Goal: Use online tool/utility: Utilize a website feature to perform a specific function

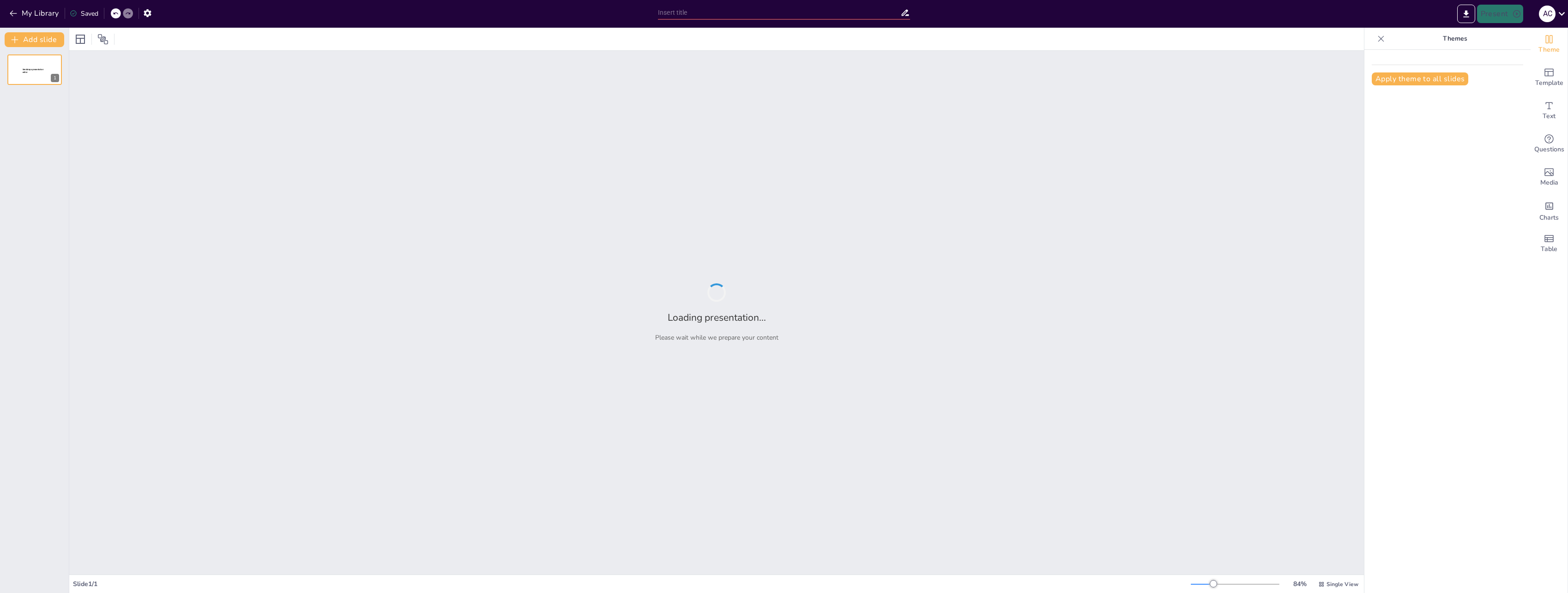
type input "Metodología de Comunicación - We Power"
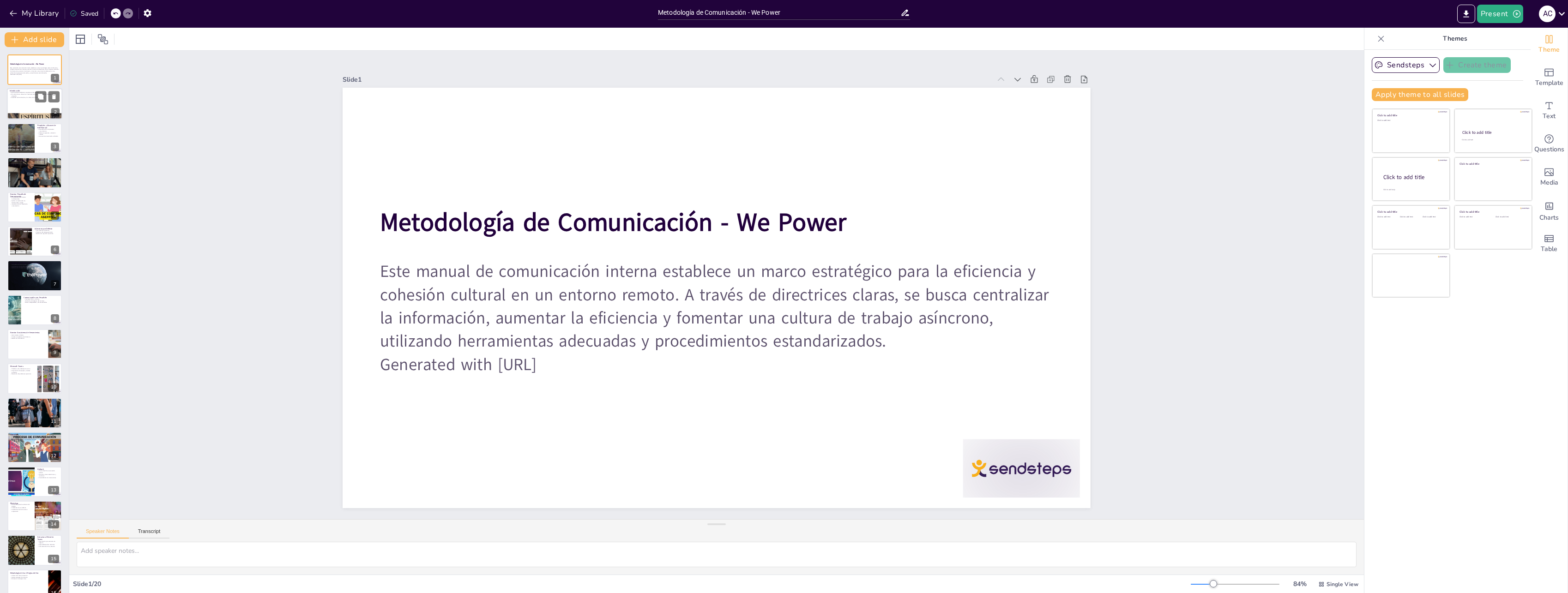
click at [18, 99] on div at bounding box center [34, 105] width 55 height 32
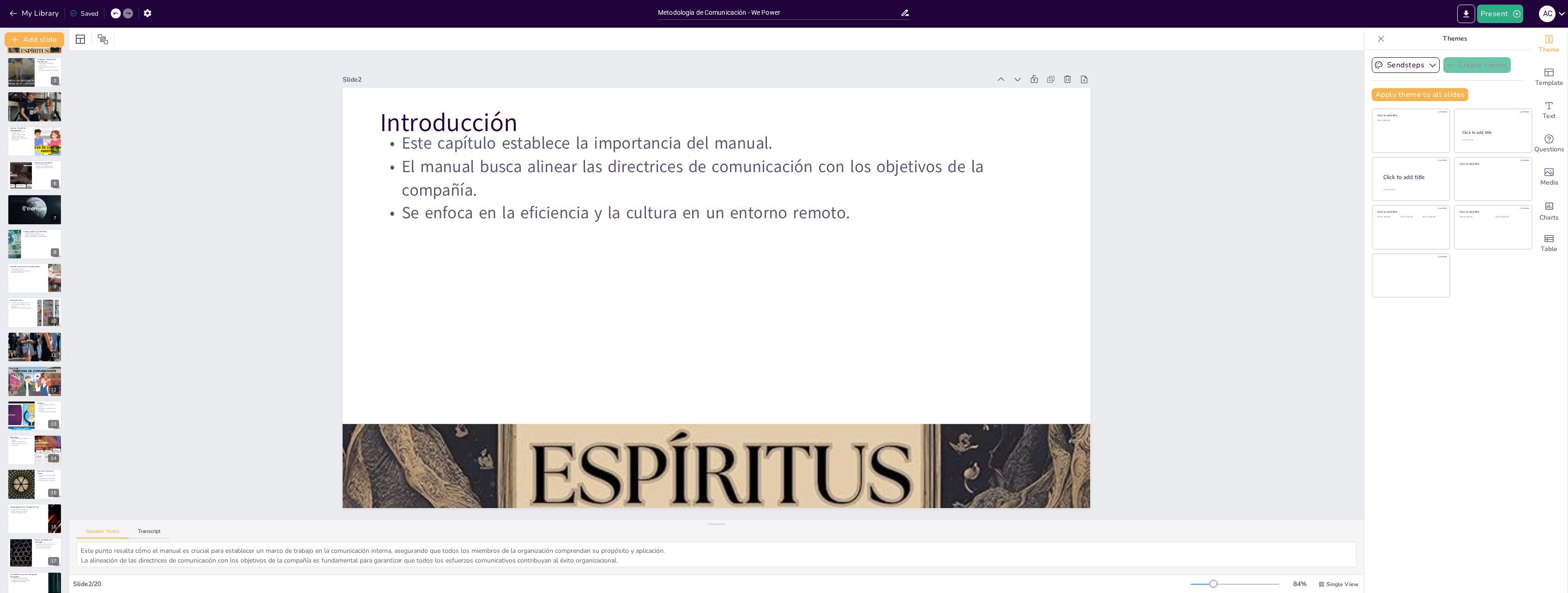
scroll to position [74, 0]
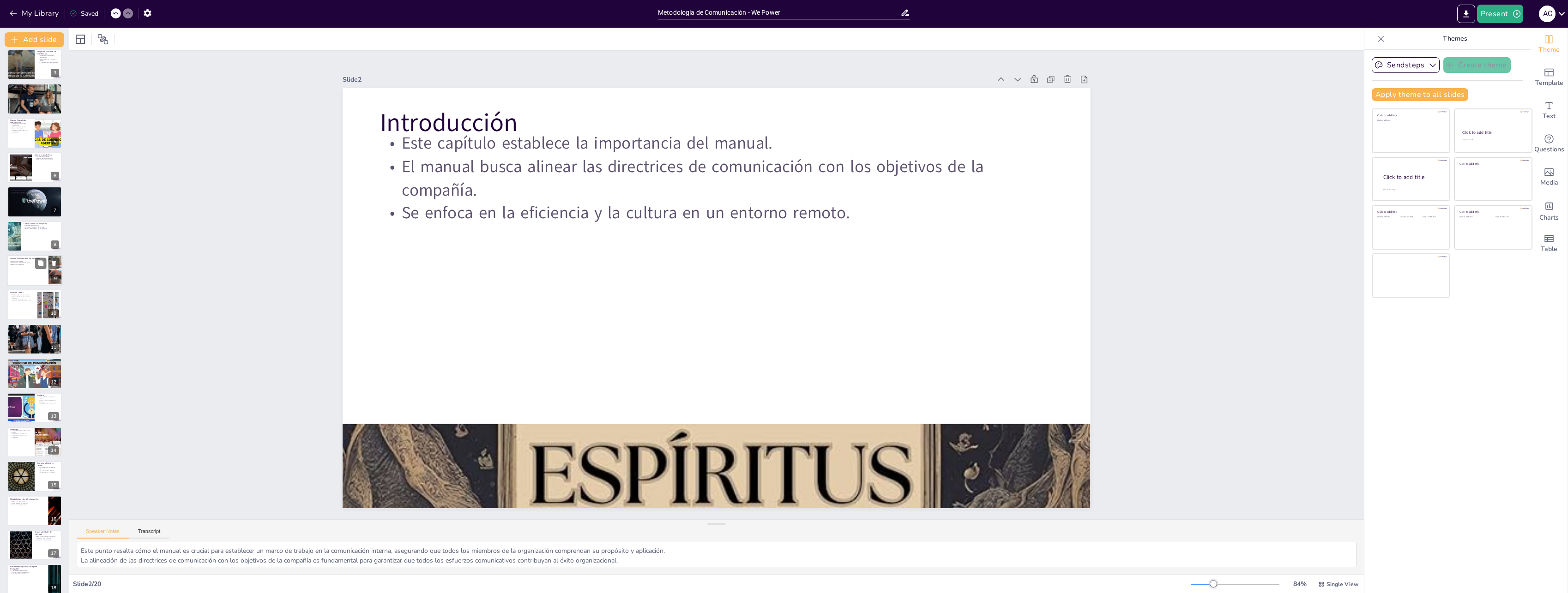
click at [15, 280] on div at bounding box center [34, 271] width 55 height 32
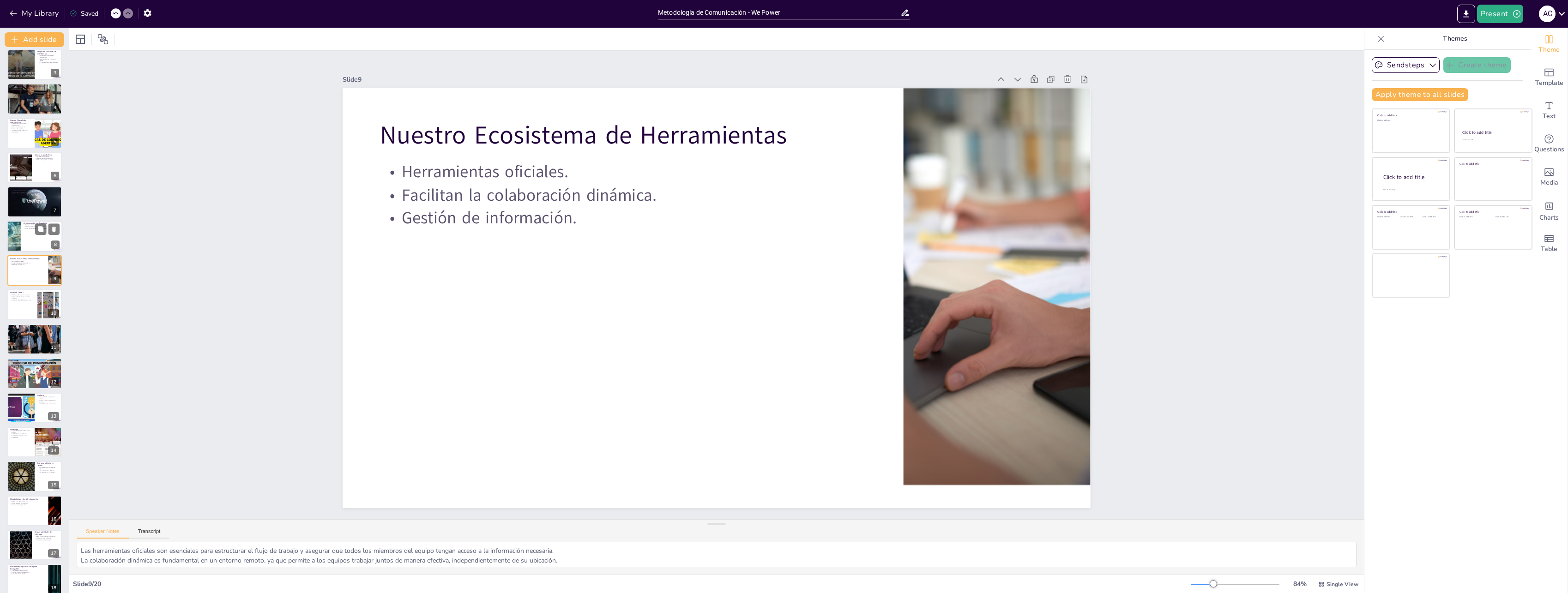
scroll to position [24, 0]
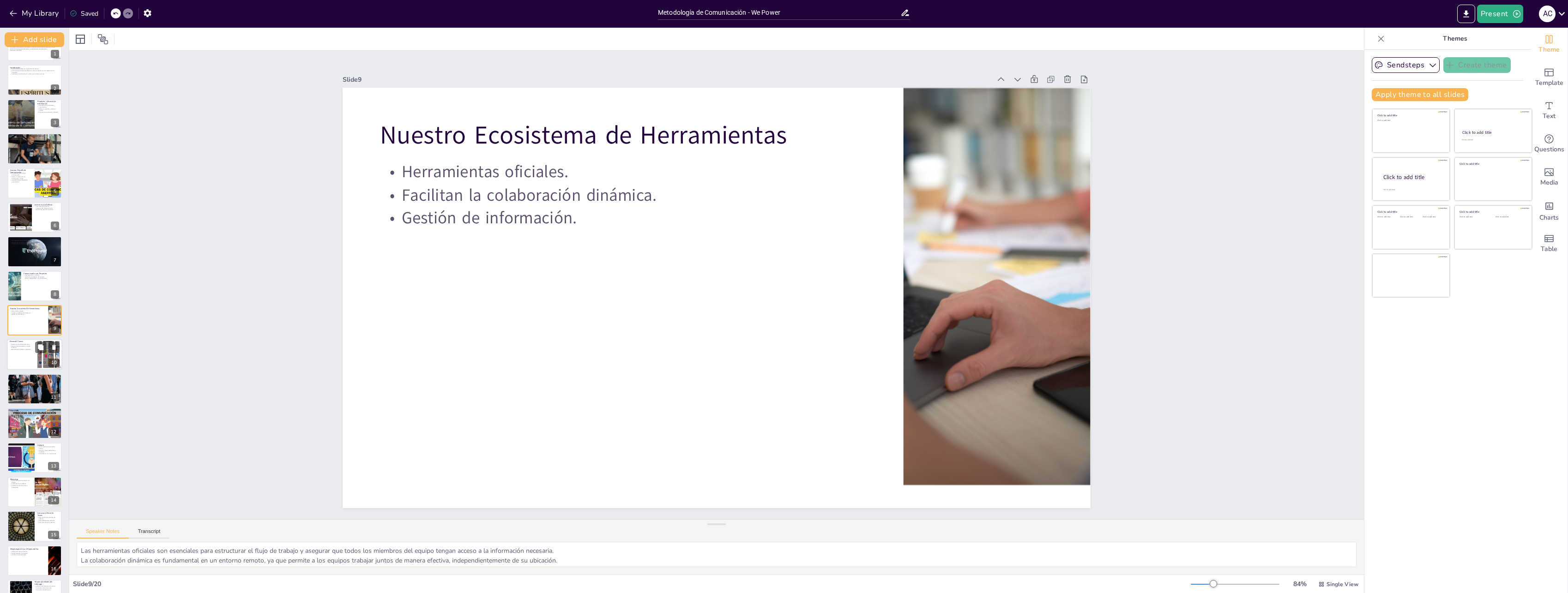
click at [26, 362] on div at bounding box center [34, 355] width 55 height 32
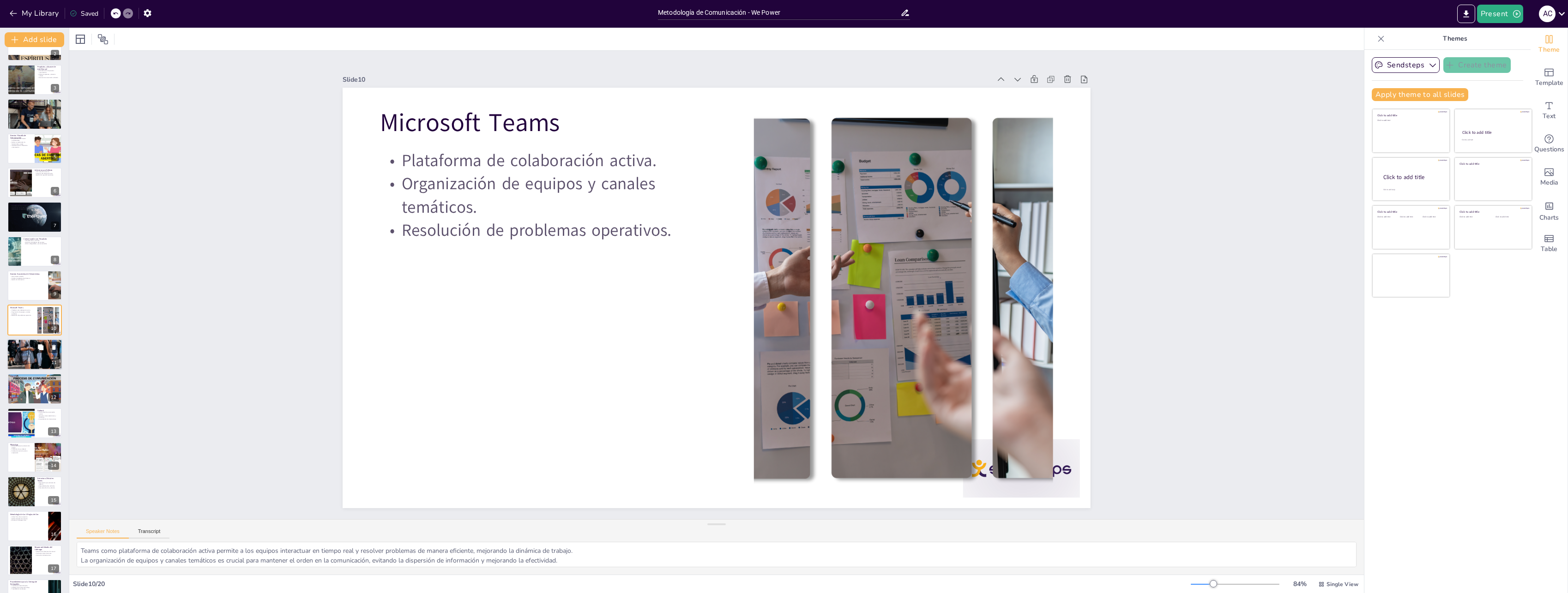
click at [16, 363] on div at bounding box center [34, 354] width 55 height 83
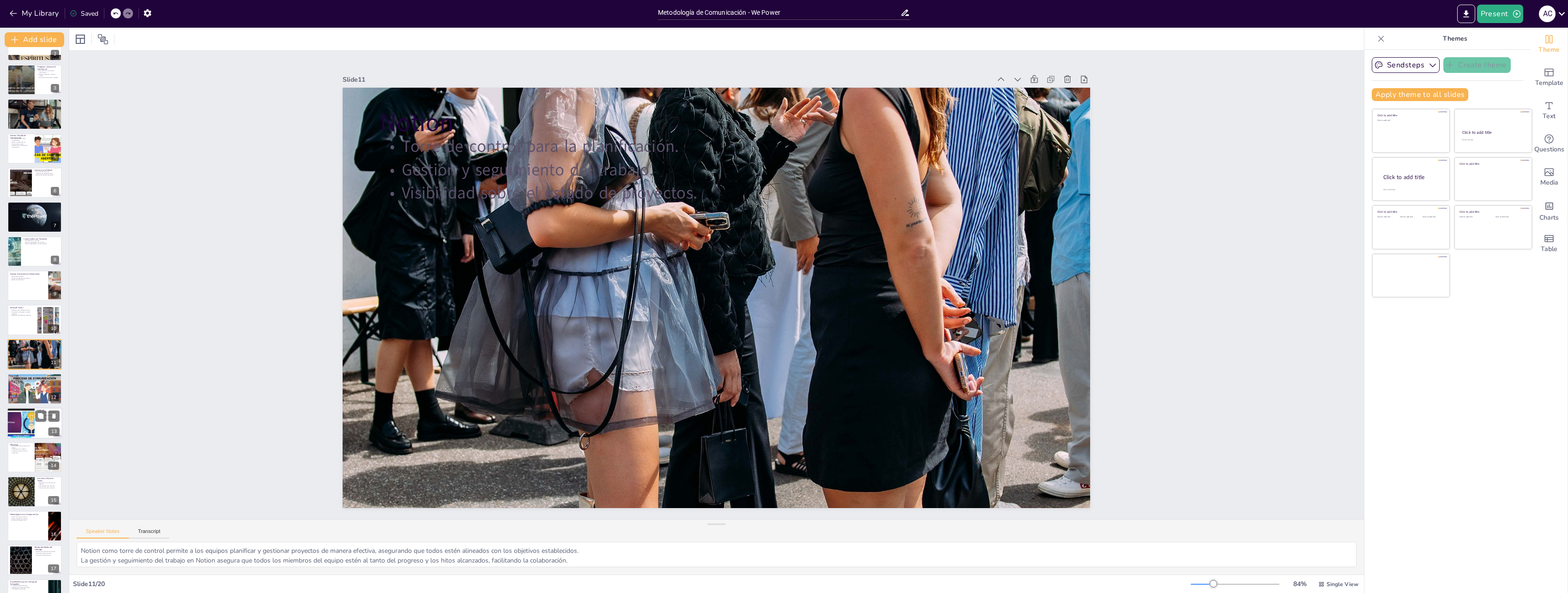
scroll to position [92, 0]
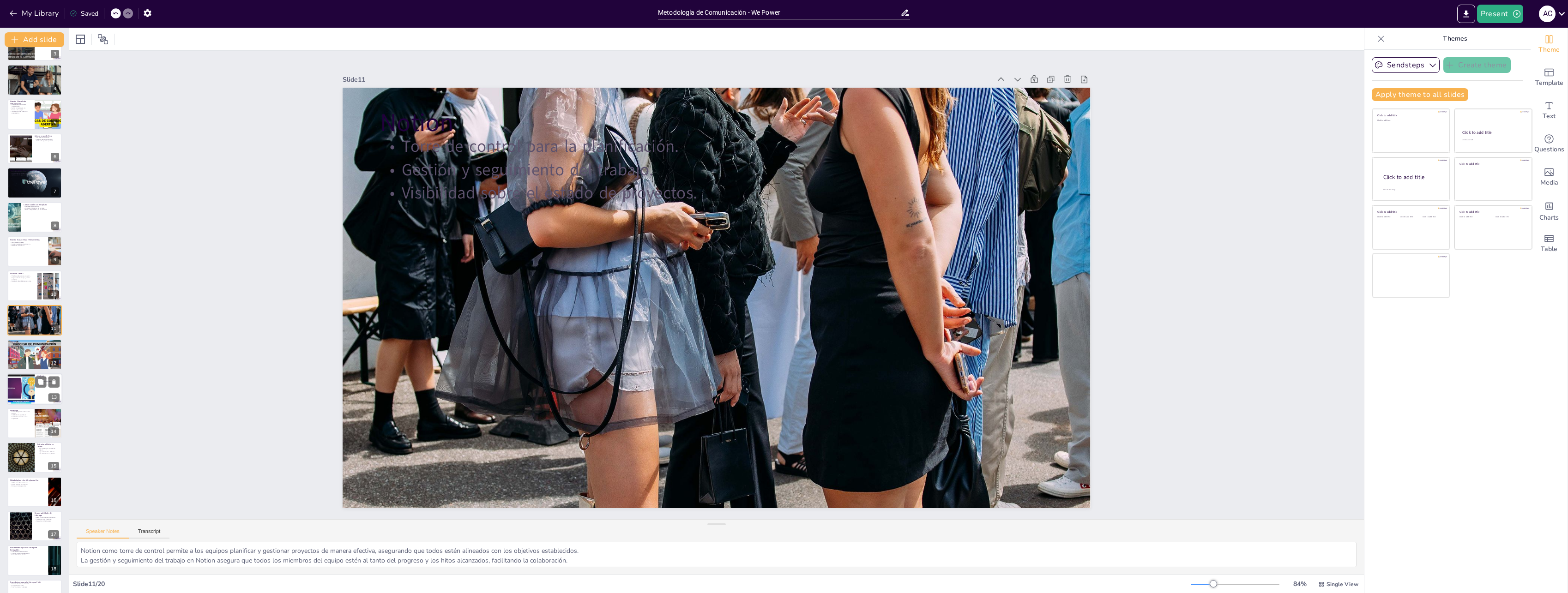
click at [23, 381] on div at bounding box center [21, 389] width 55 height 32
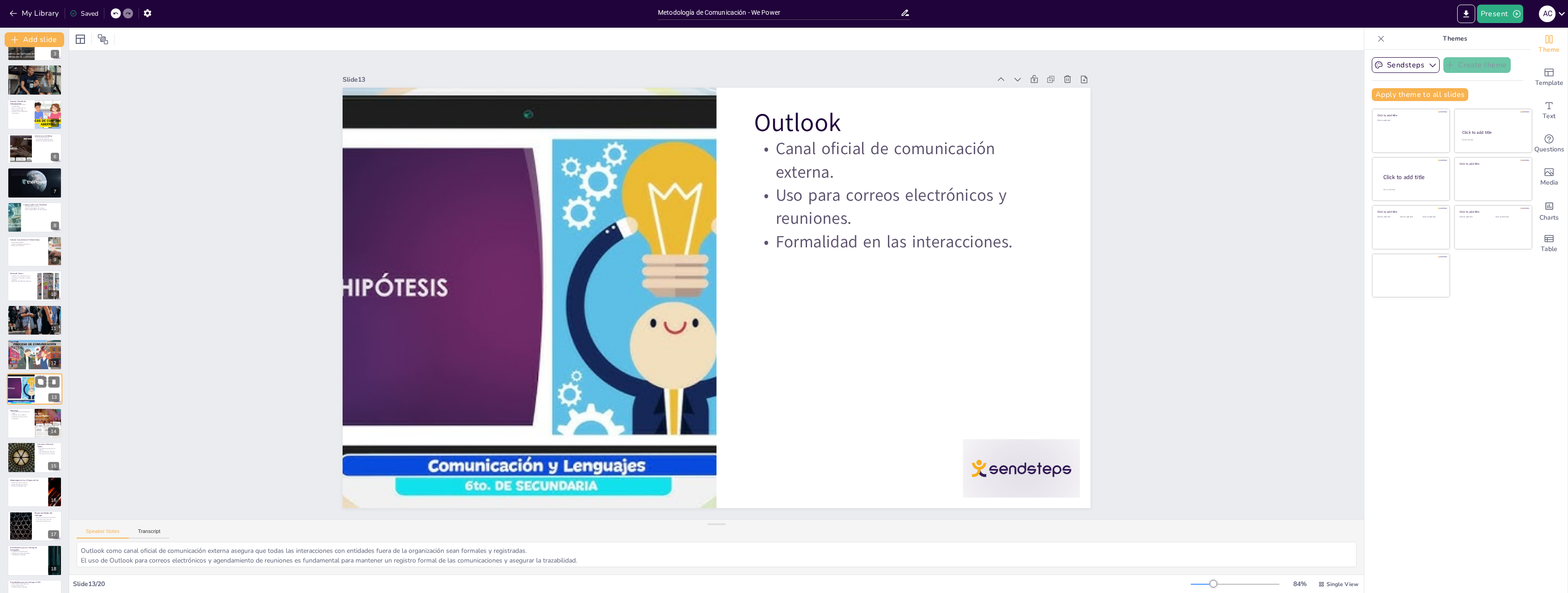
scroll to position [152, 0]
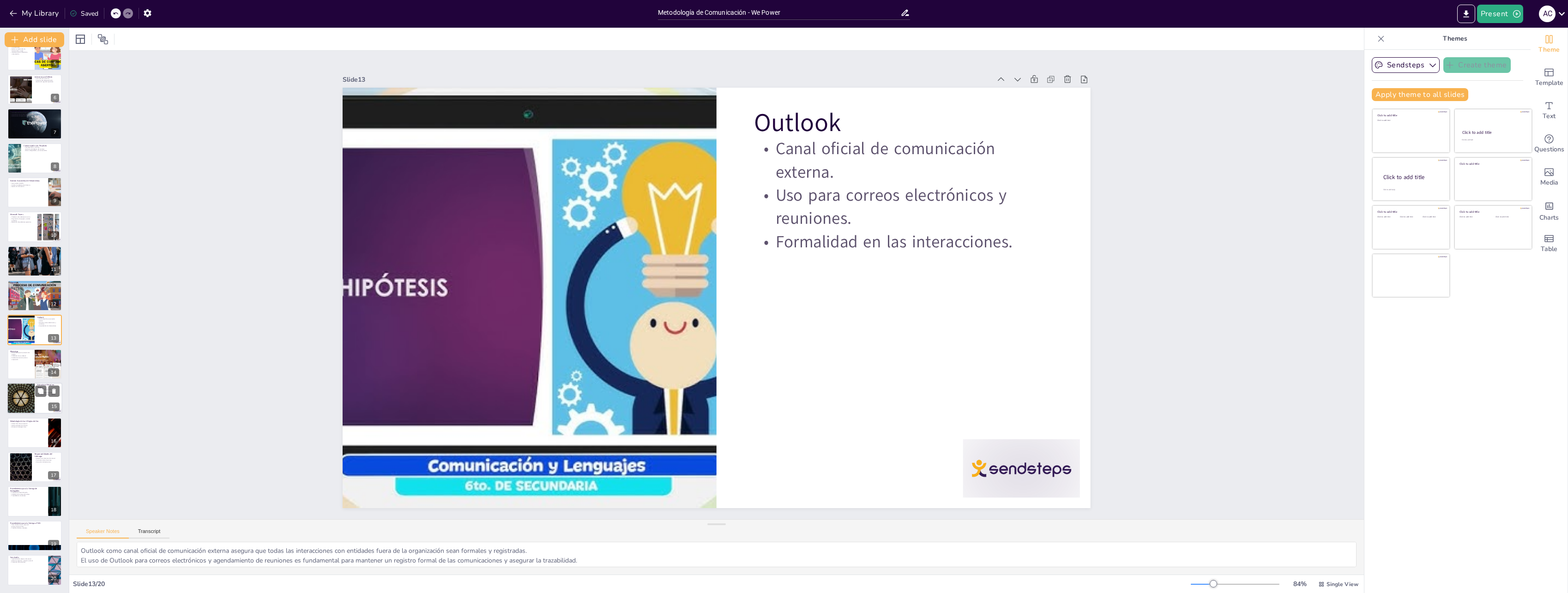
click at [19, 393] on div at bounding box center [21, 399] width 55 height 32
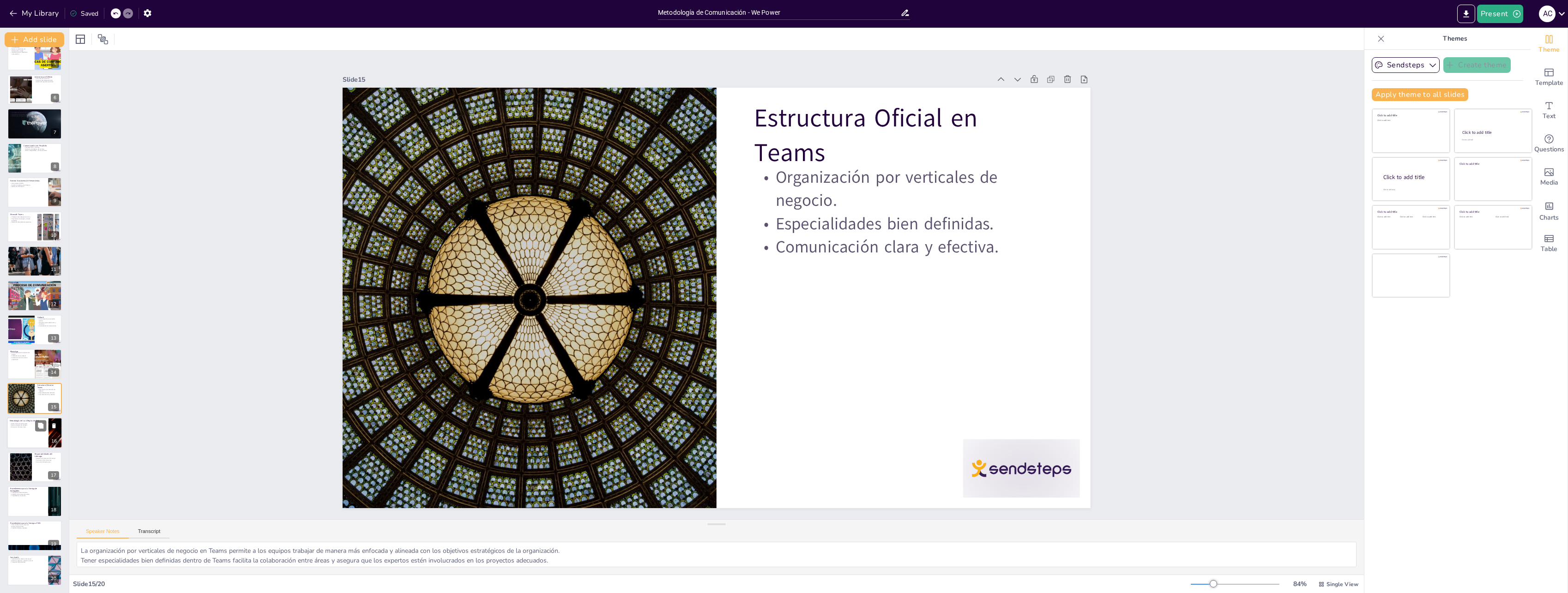
click at [18, 428] on div at bounding box center [34, 433] width 55 height 32
type textarea "Utilizar hilos de conversación permite mantener la organización en las discusio…"
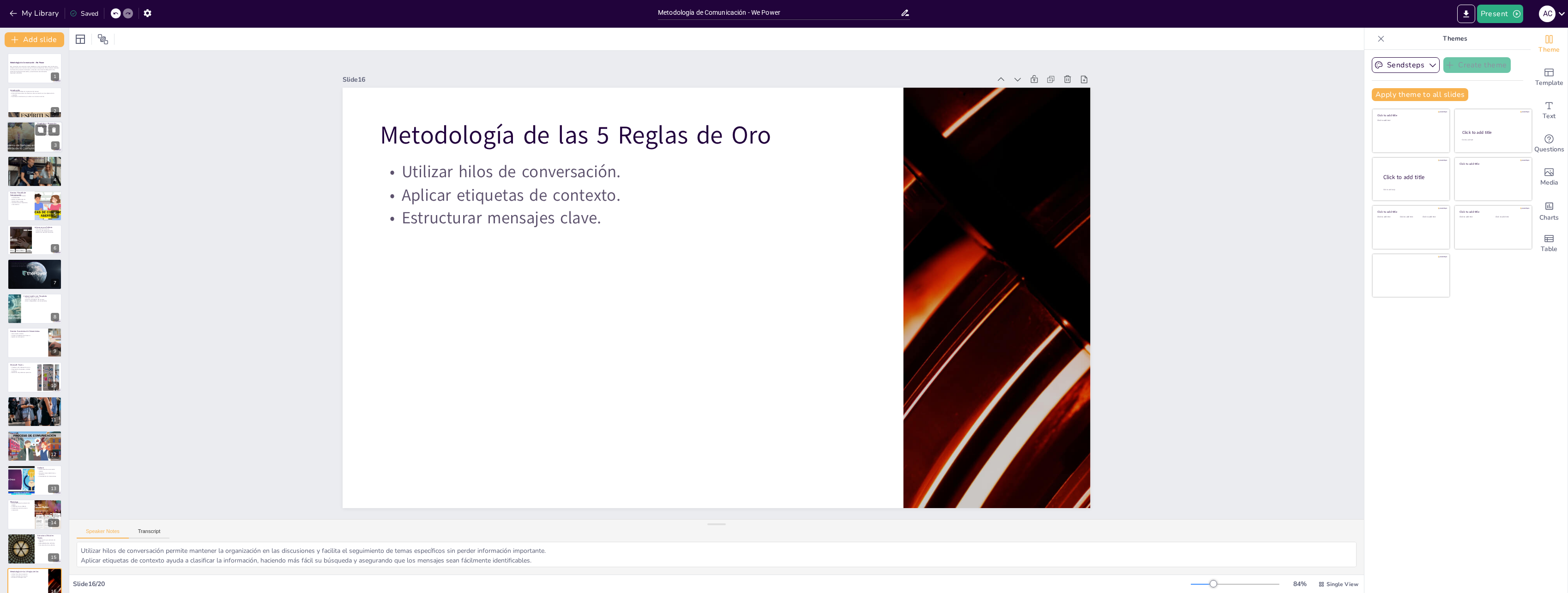
scroll to position [0, 0]
click at [30, 74] on p "Generated with [URL]" at bounding box center [35, 74] width 50 height 2
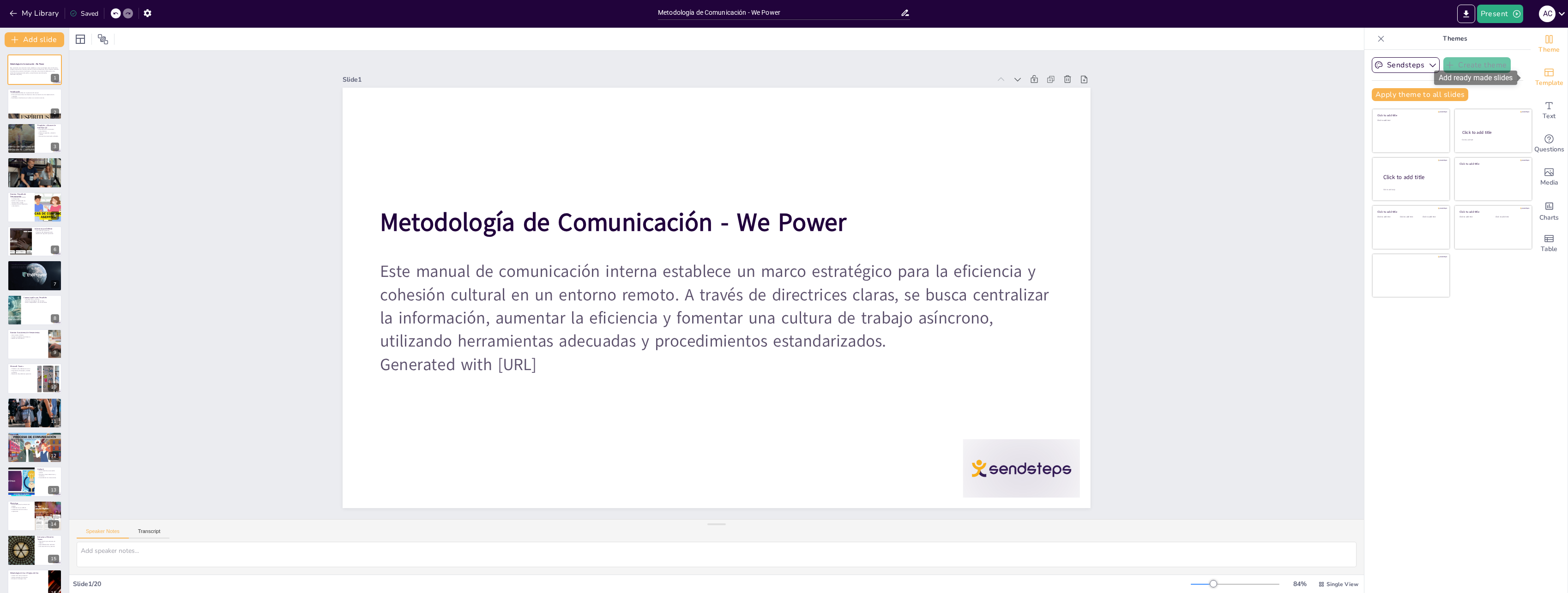
click at [1547, 81] on span "Template" at bounding box center [1549, 83] width 28 height 10
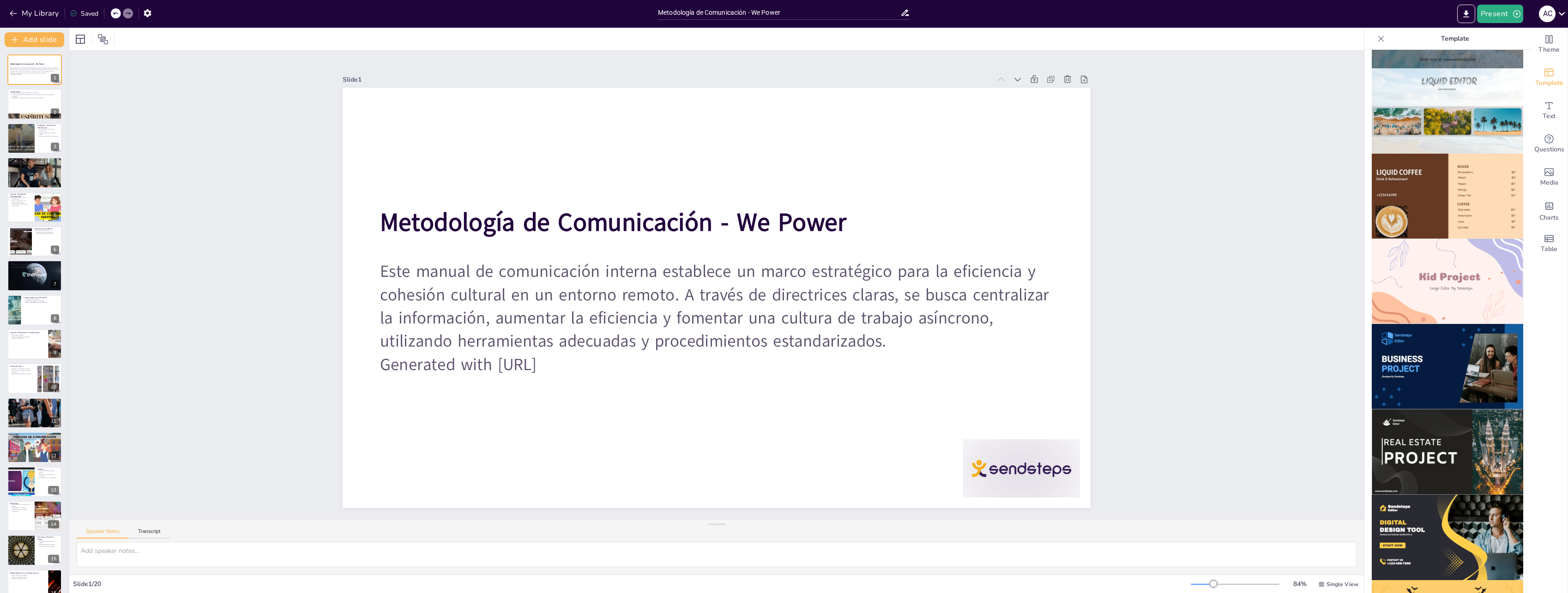
scroll to position [507, 0]
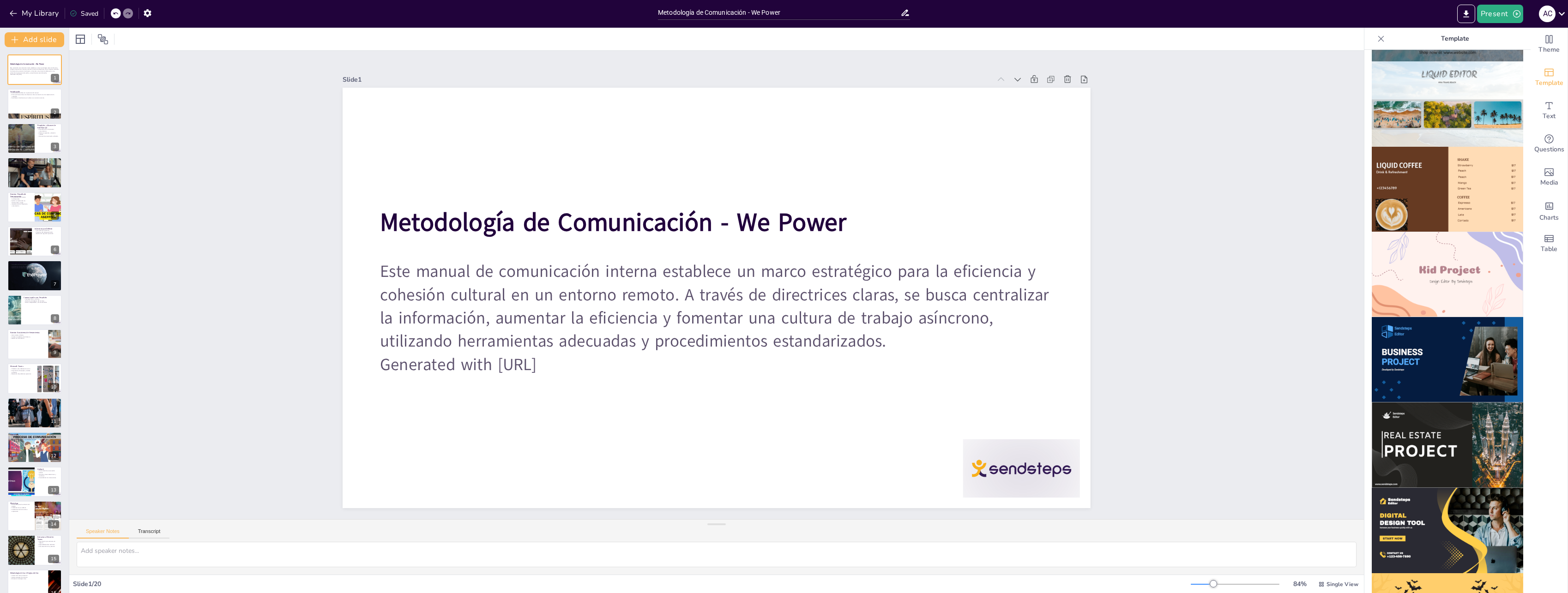
click at [1419, 344] on img at bounding box center [1447, 359] width 152 height 85
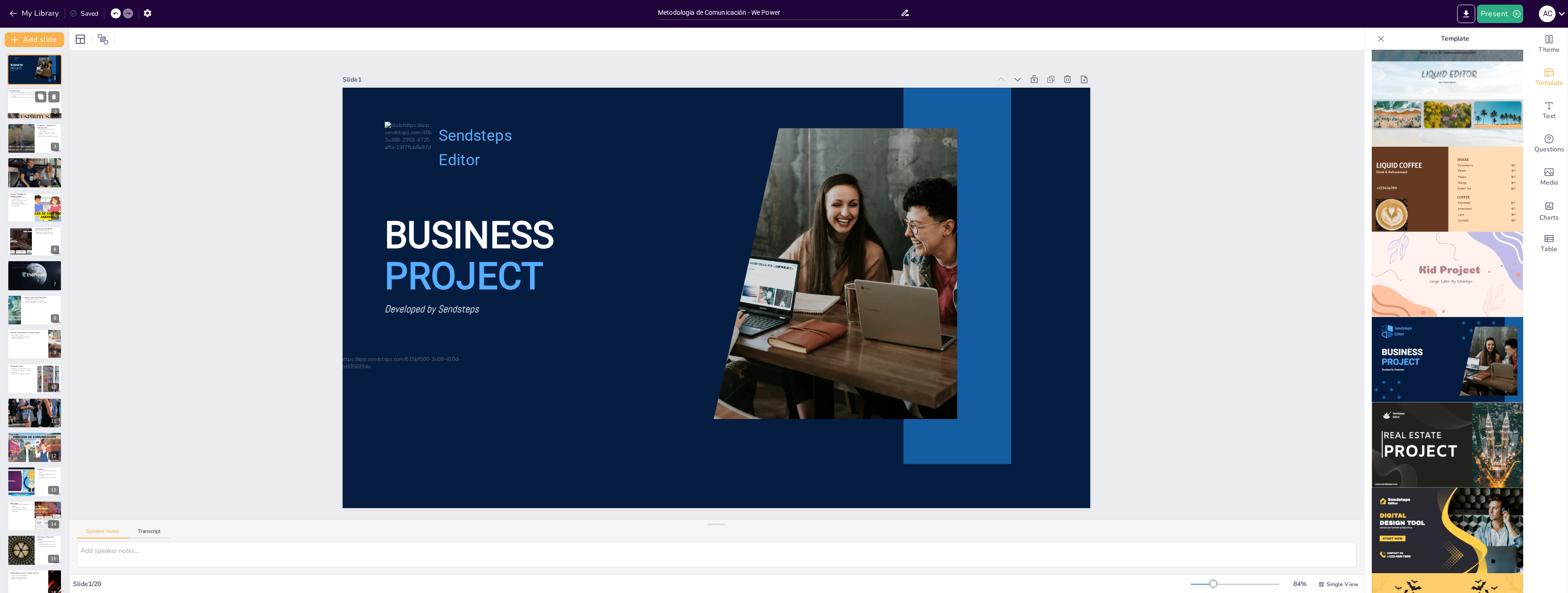
click at [15, 97] on p "Se enfoca en la eficiencia y la cultura en un entorno remoto." at bounding box center [35, 97] width 50 height 2
type textarea "Este punto resalta cómo el manual es crucial para establecer un marco de trabaj…"
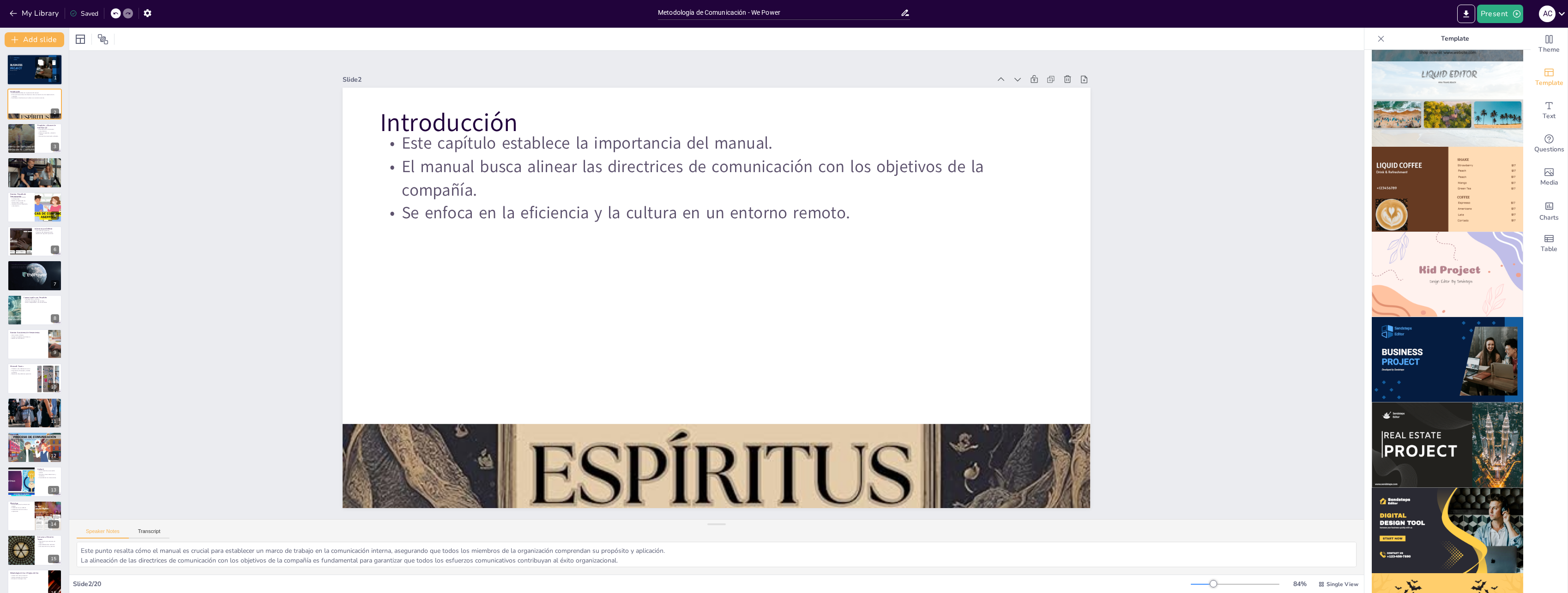
click at [26, 66] on p "PROJECT" at bounding box center [19, 68] width 18 height 4
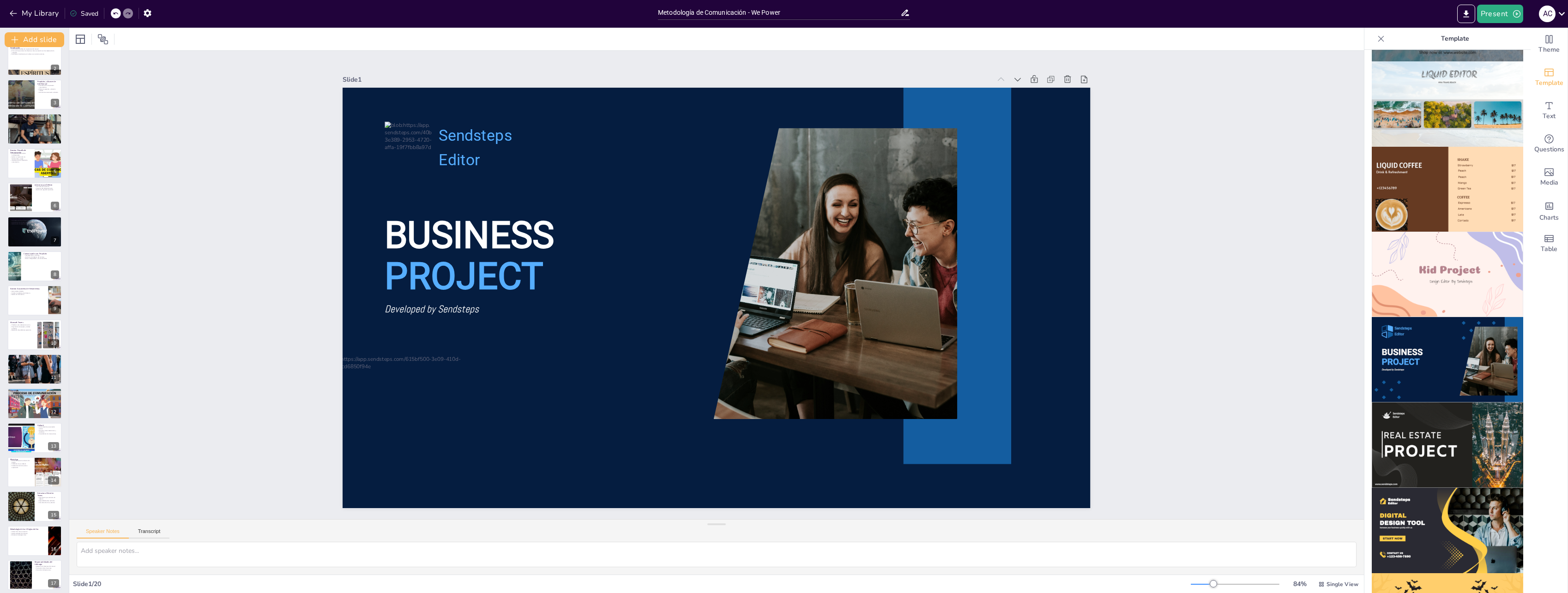
scroll to position [152, 0]
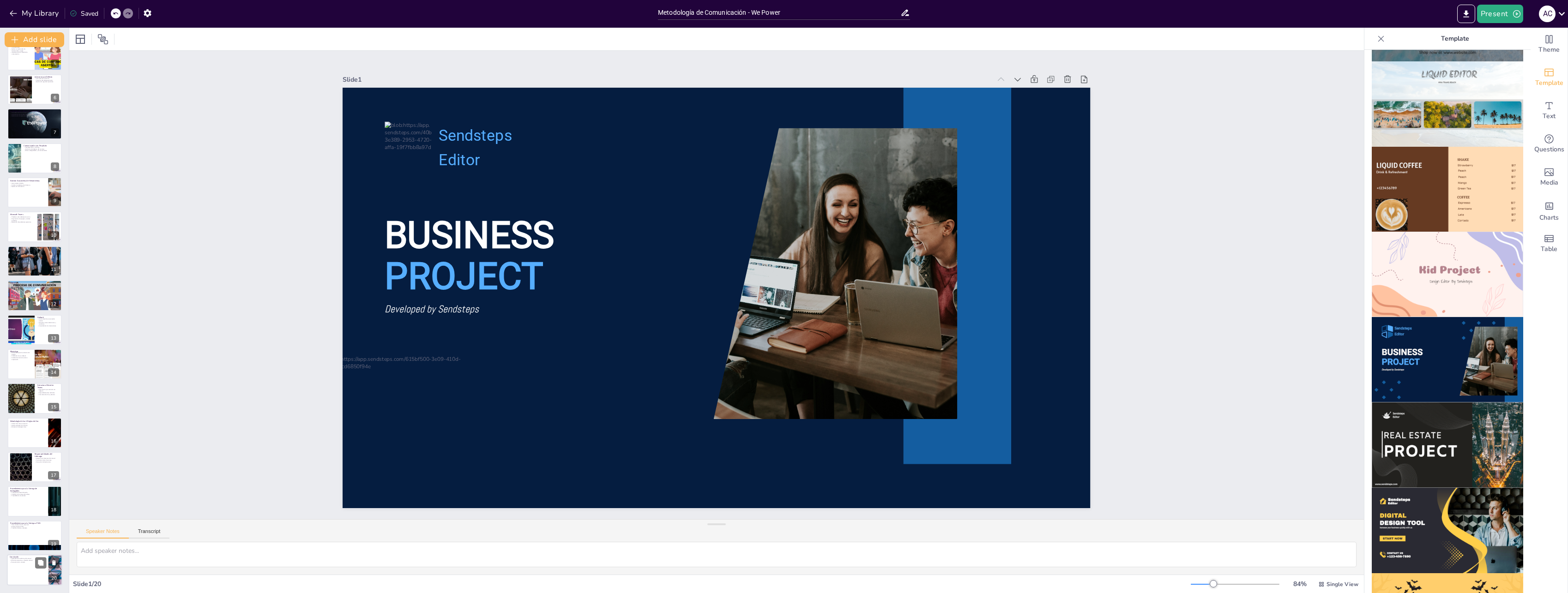
click at [30, 575] on div at bounding box center [34, 570] width 55 height 32
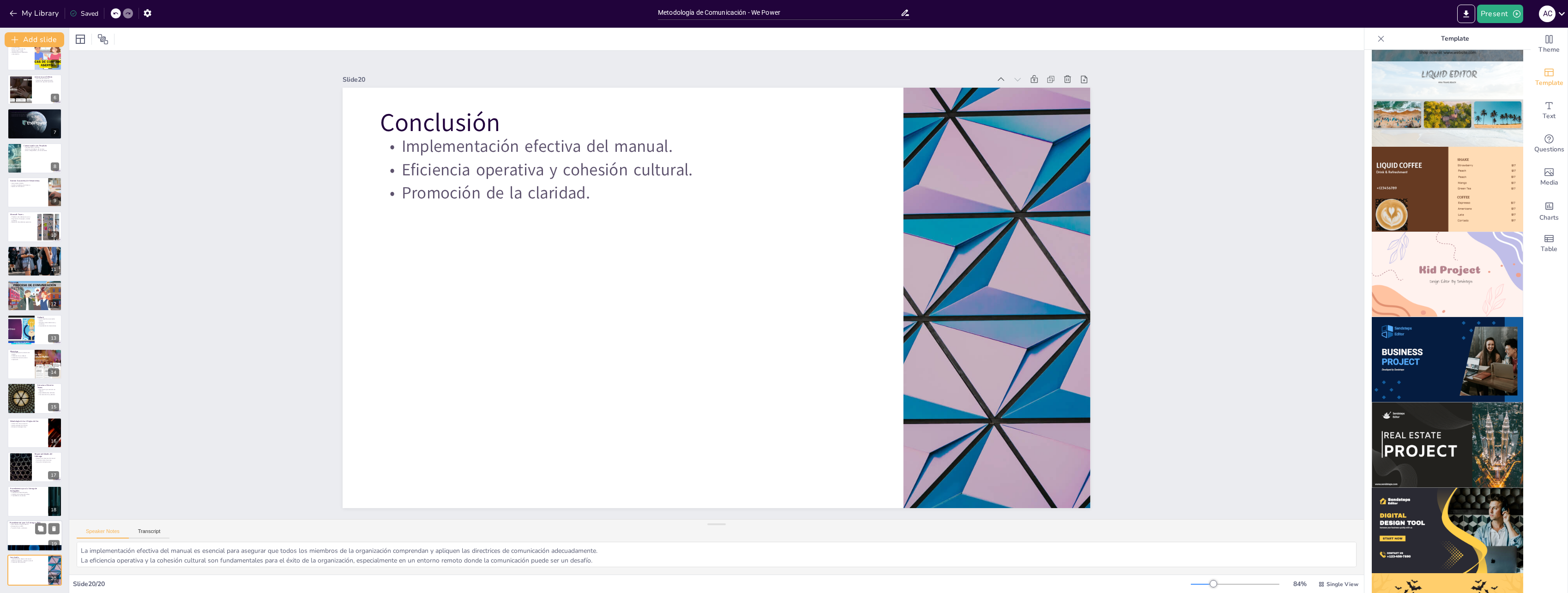
click at [23, 533] on div at bounding box center [34, 536] width 55 height 32
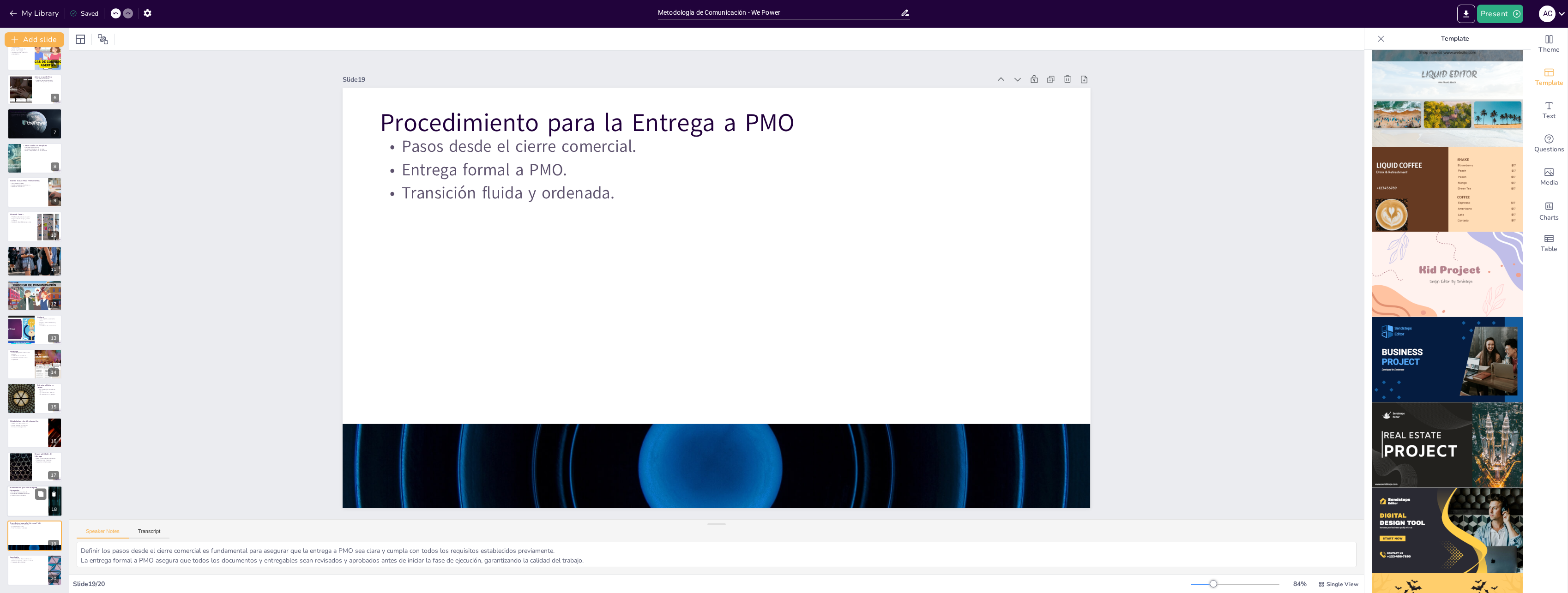
click at [20, 503] on div at bounding box center [34, 502] width 55 height 32
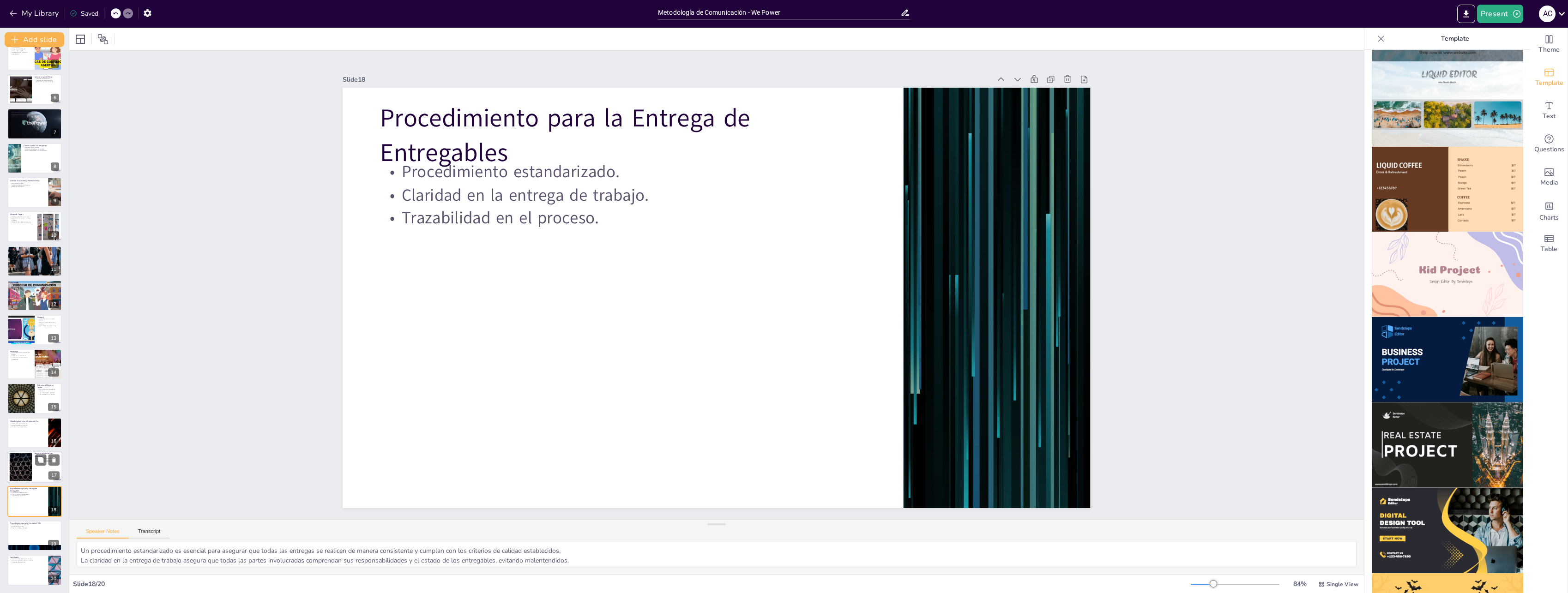
click at [27, 462] on div at bounding box center [21, 467] width 50 height 28
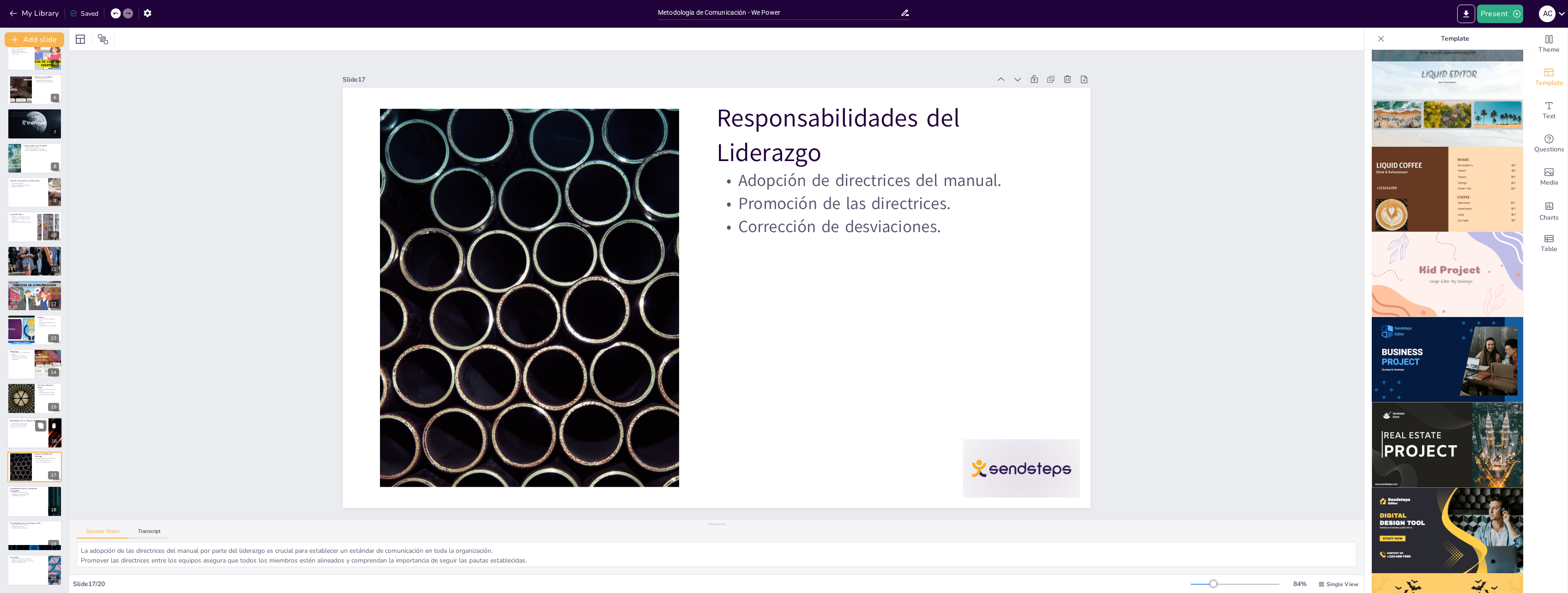
click at [19, 429] on div at bounding box center [34, 433] width 55 height 32
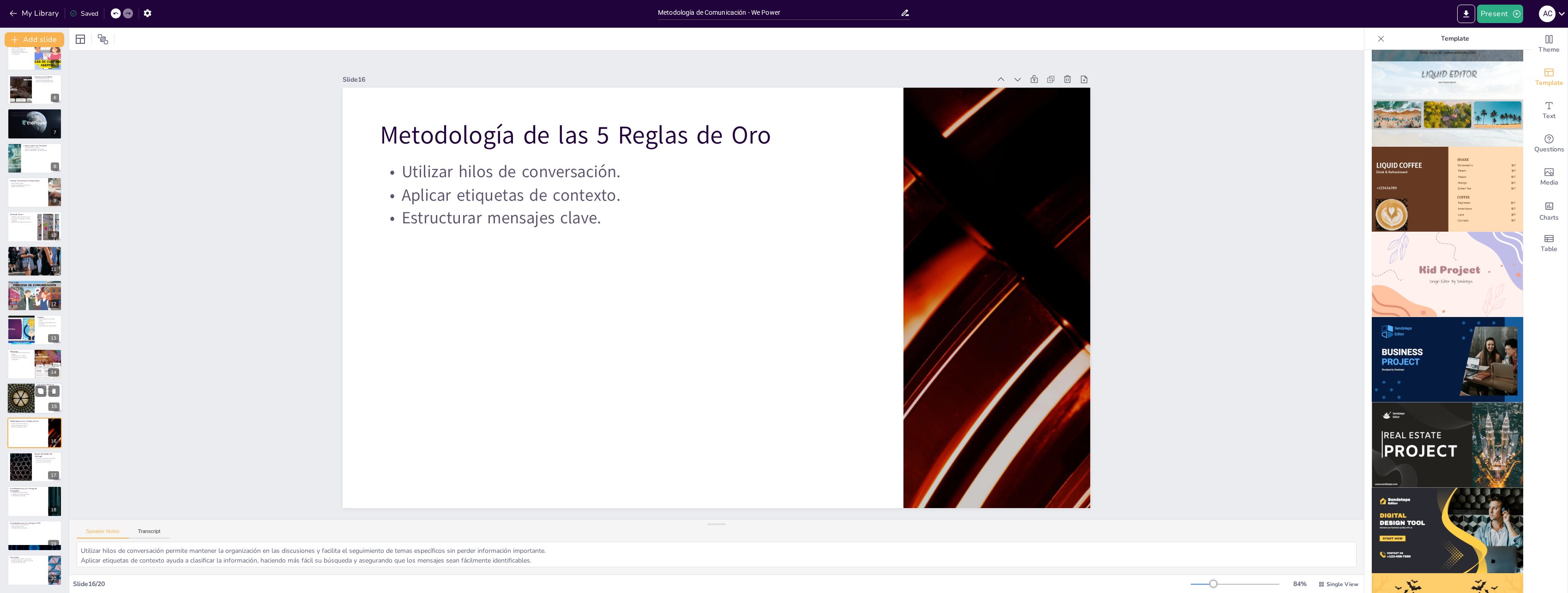
click at [15, 414] on div "Estructura Oficial en Teams Organización por verticales de negocio. Especialida…" at bounding box center [34, 399] width 55 height 32
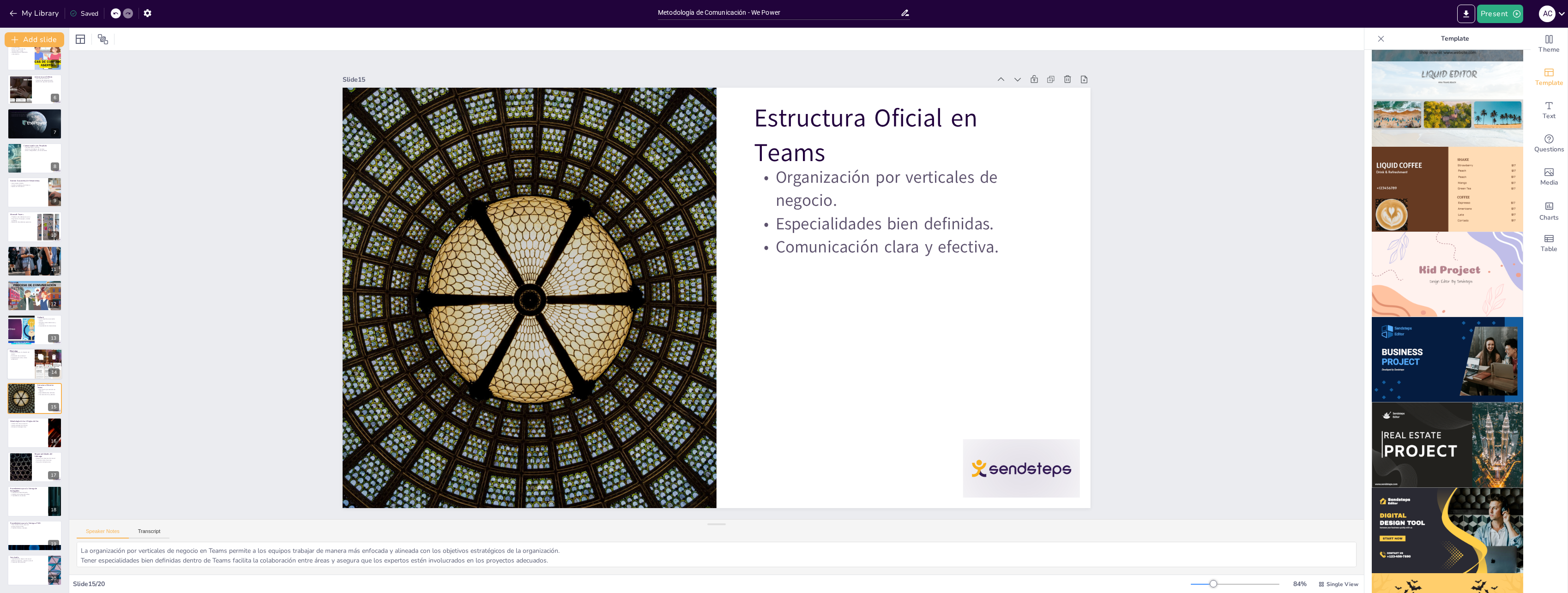
click at [15, 367] on div at bounding box center [34, 364] width 55 height 32
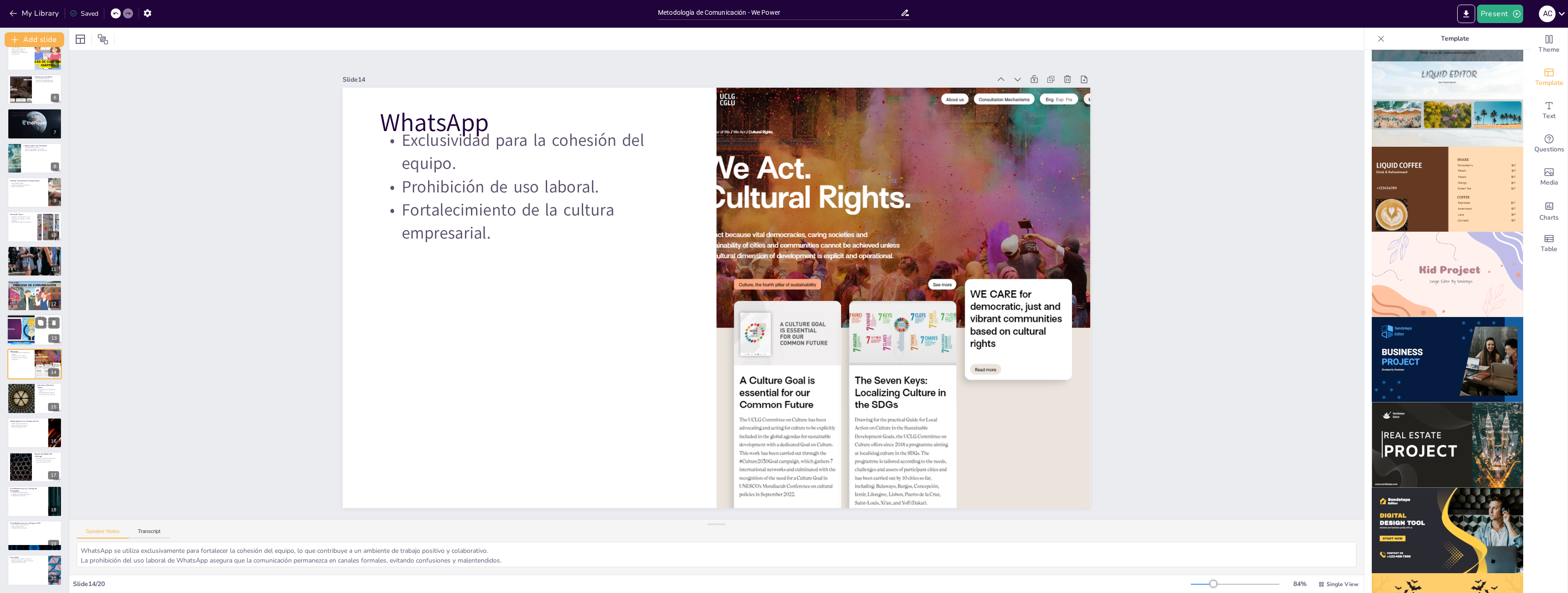
click at [18, 336] on div at bounding box center [21, 330] width 55 height 32
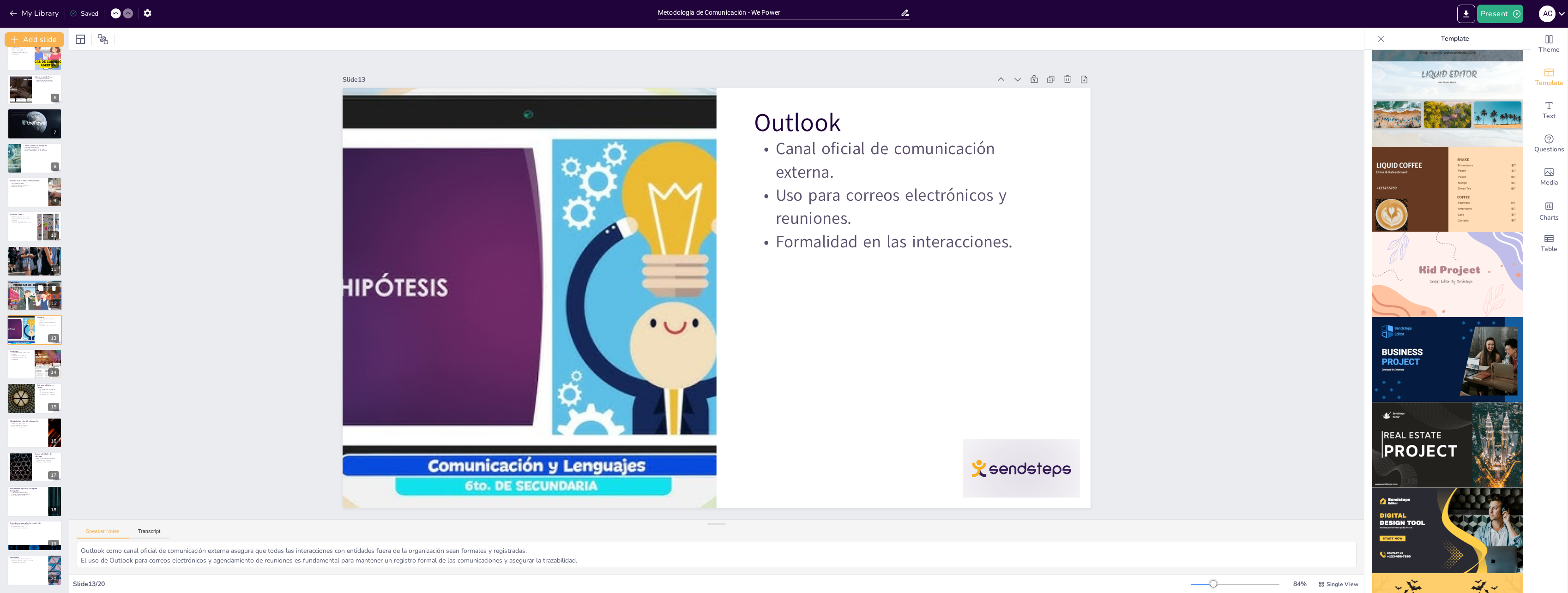
click at [25, 296] on div at bounding box center [34, 296] width 55 height 32
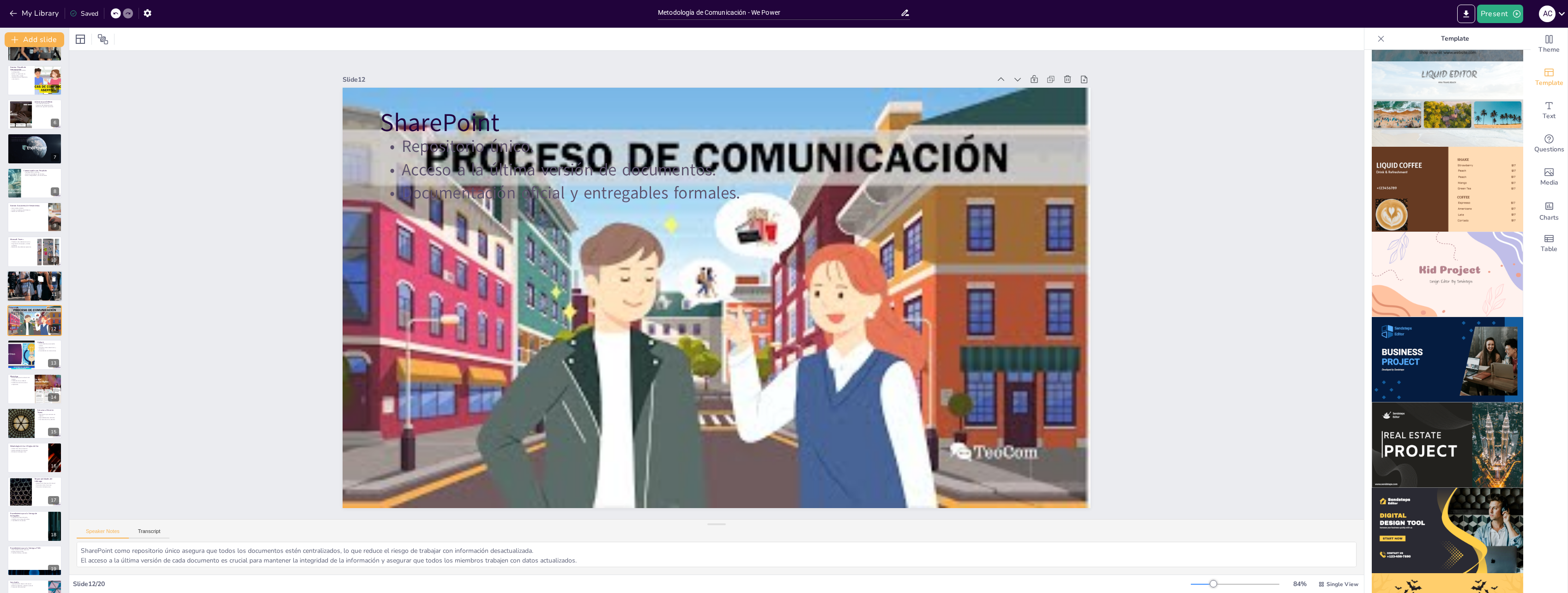
click at [26, 282] on div at bounding box center [34, 286] width 55 height 83
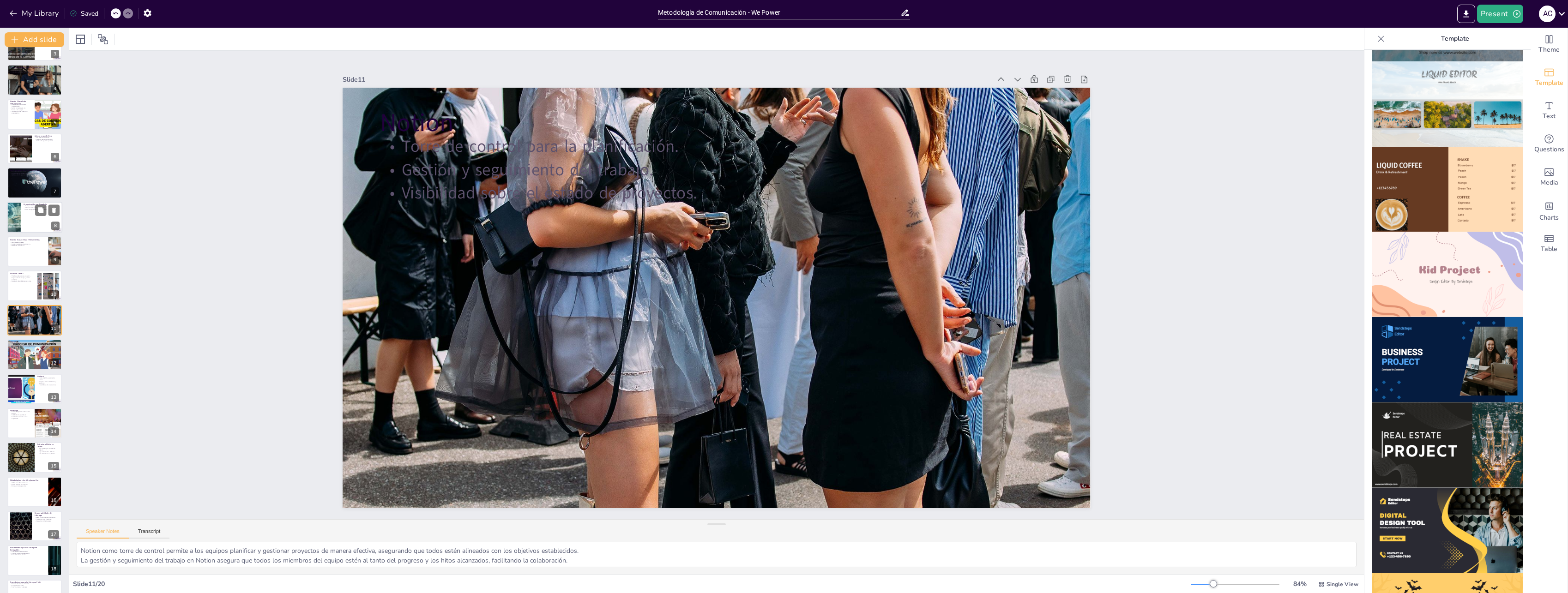
click at [24, 221] on div at bounding box center [34, 217] width 55 height 32
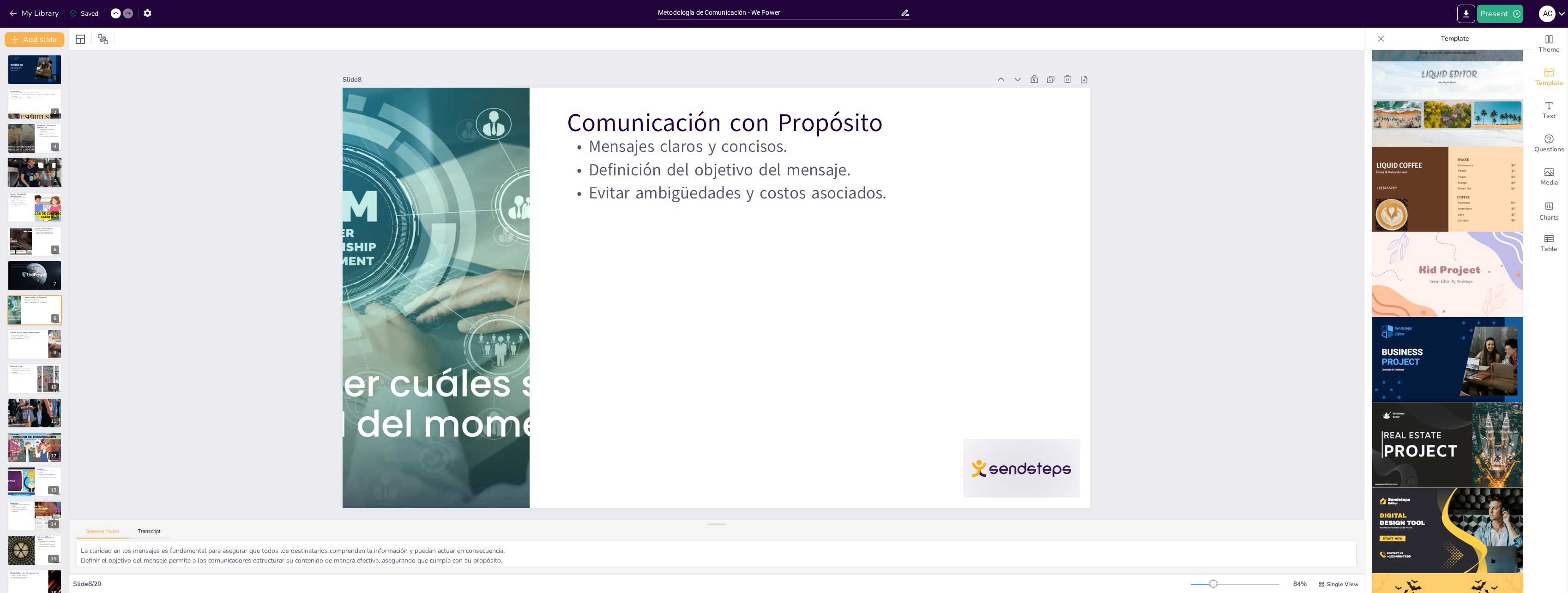
click at [23, 168] on div at bounding box center [34, 172] width 55 height 37
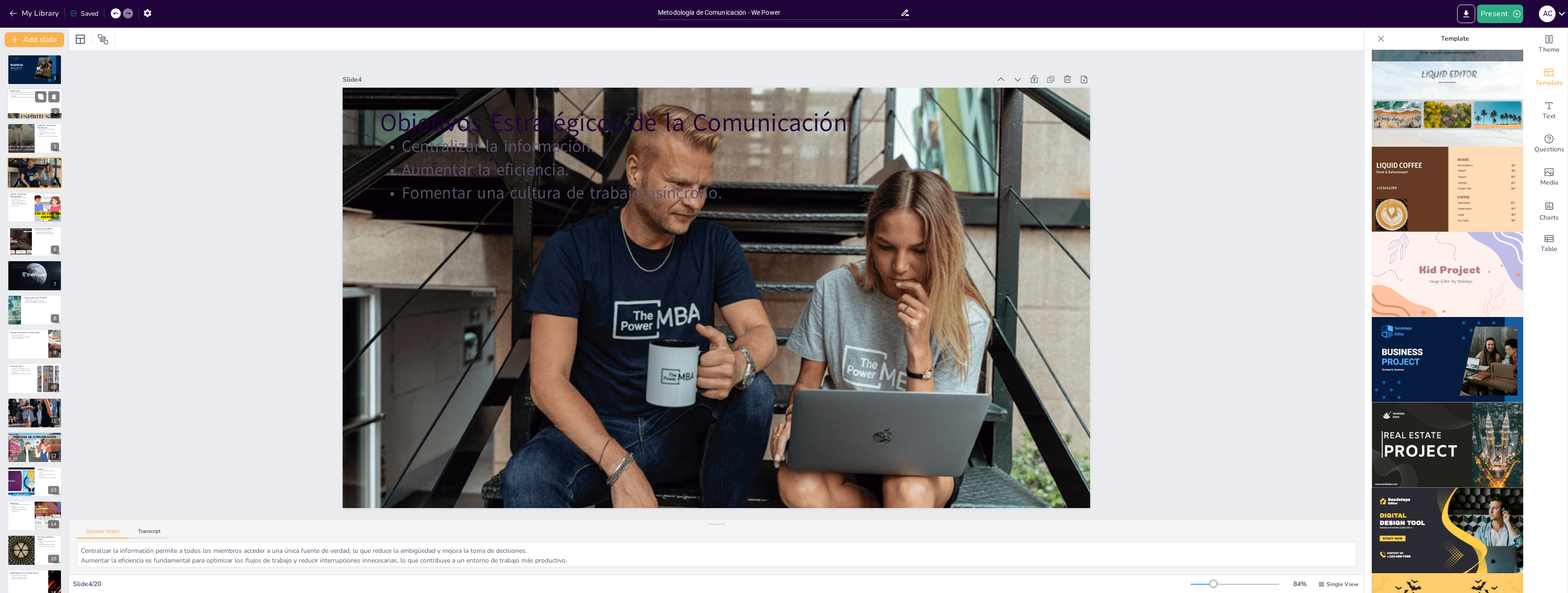
click at [17, 106] on div at bounding box center [34, 105] width 55 height 32
type textarea "Este punto resalta cómo el manual es crucial para establecer un marco de trabaj…"
